Goal: Task Accomplishment & Management: Manage account settings

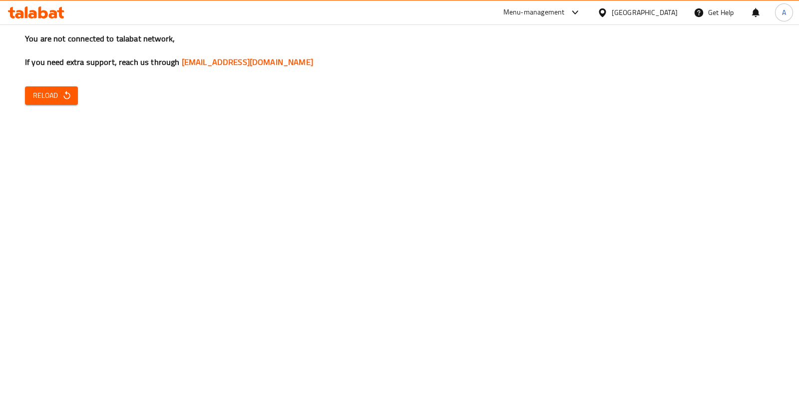
click at [52, 101] on span "Reload" at bounding box center [51, 95] width 37 height 12
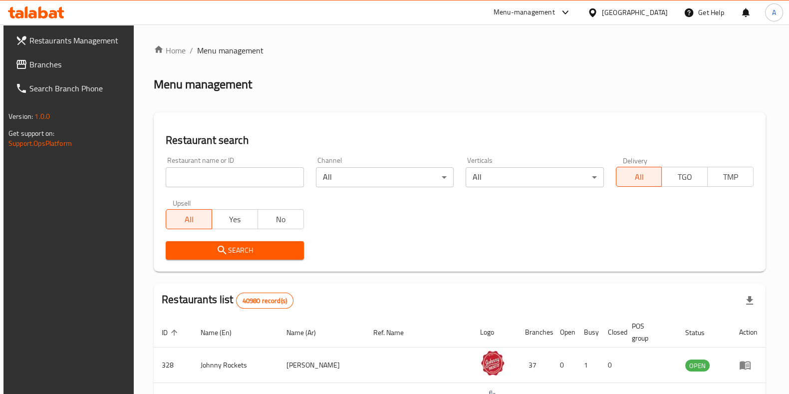
click at [51, 61] on span "Branches" at bounding box center [78, 64] width 98 height 12
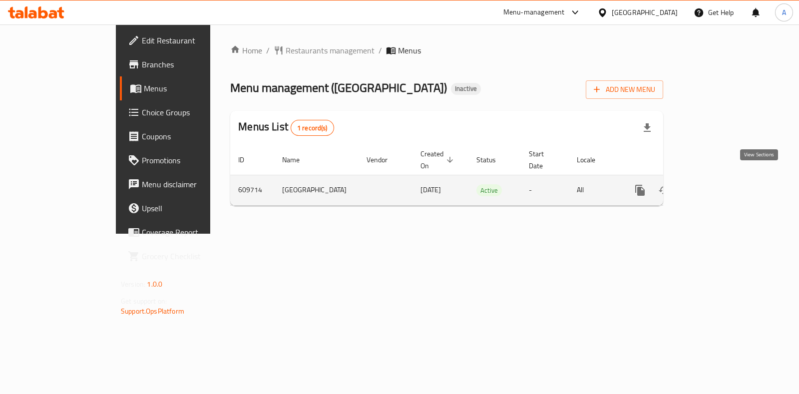
click at [718, 184] on icon "enhanced table" at bounding box center [712, 190] width 12 height 12
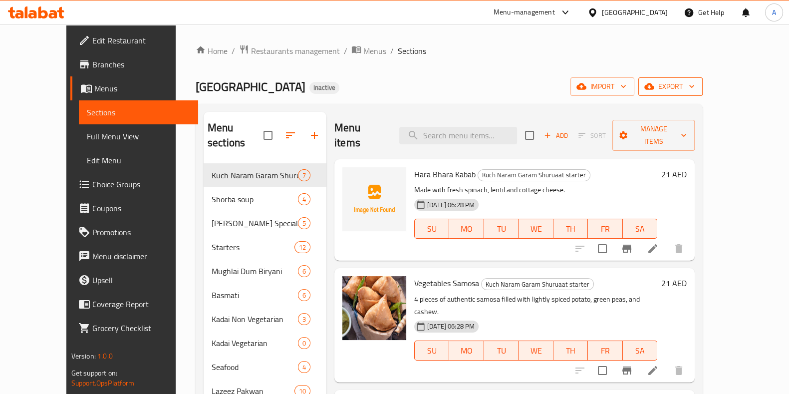
click at [695, 82] on span "export" at bounding box center [670, 86] width 48 height 12
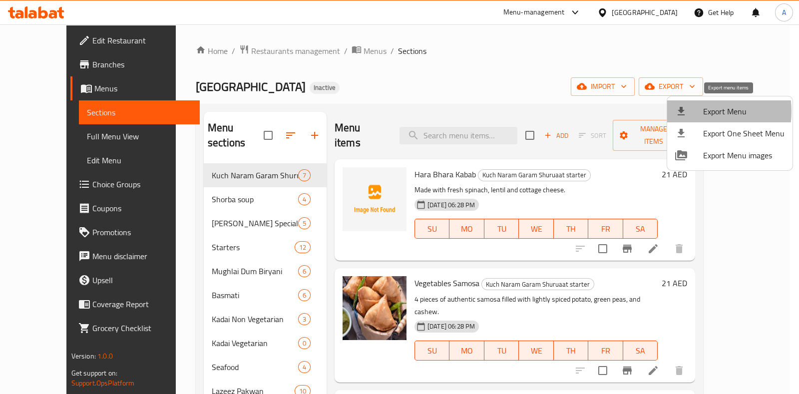
click at [695, 111] on div at bounding box center [689, 111] width 28 height 12
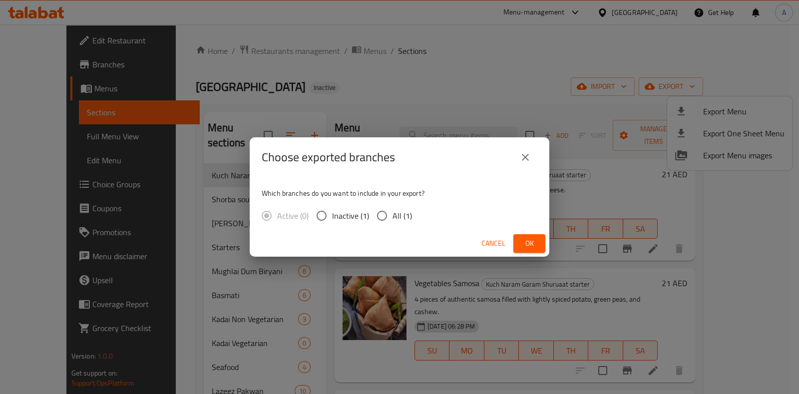
click at [325, 214] on input "Inactive (1)" at bounding box center [321, 215] width 21 height 21
radio input "true"
click at [523, 241] on span "Ok" at bounding box center [529, 243] width 16 height 12
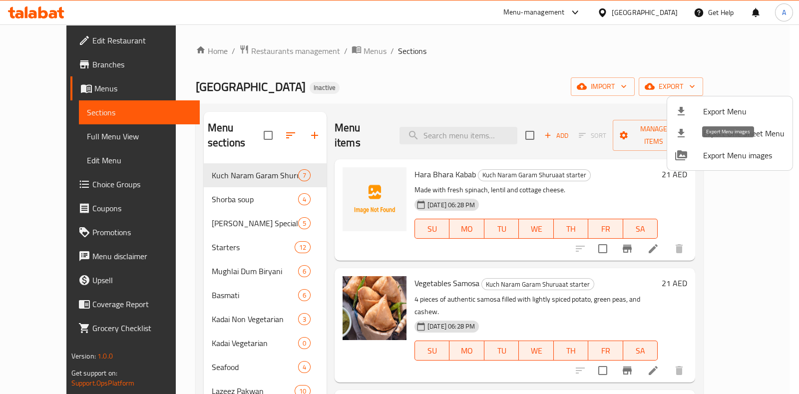
click at [732, 158] on span "Export Menu images" at bounding box center [743, 155] width 81 height 12
click at [34, 83] on div at bounding box center [399, 197] width 799 height 394
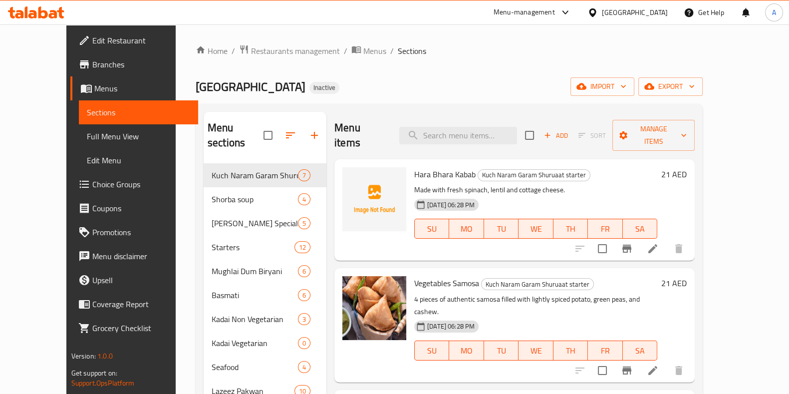
click at [94, 82] on span "Menus" at bounding box center [142, 88] width 96 height 12
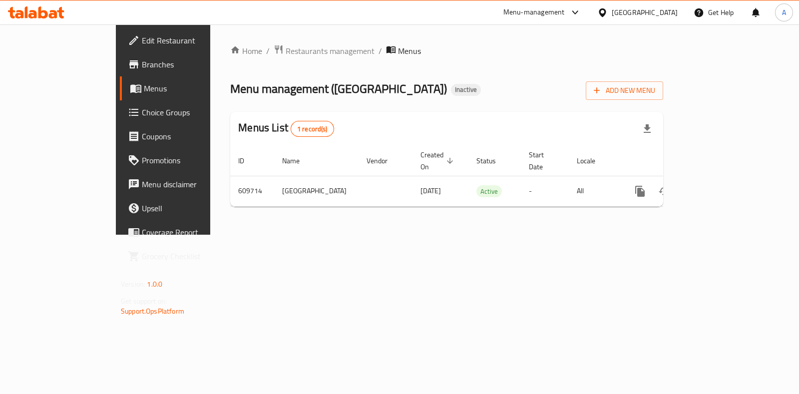
click at [142, 66] on span "Branches" at bounding box center [191, 64] width 99 height 12
